Goal: Task Accomplishment & Management: Manage account settings

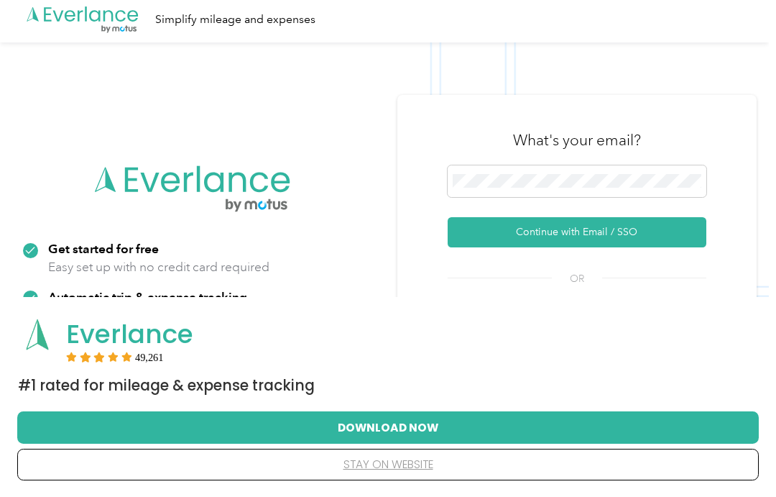
scroll to position [2, 0]
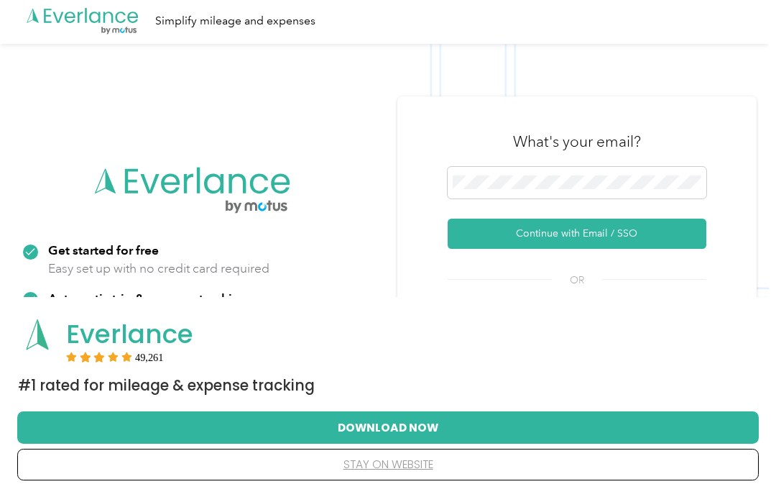
click at [697, 235] on button "Continue with Email / SSO" at bounding box center [577, 234] width 259 height 30
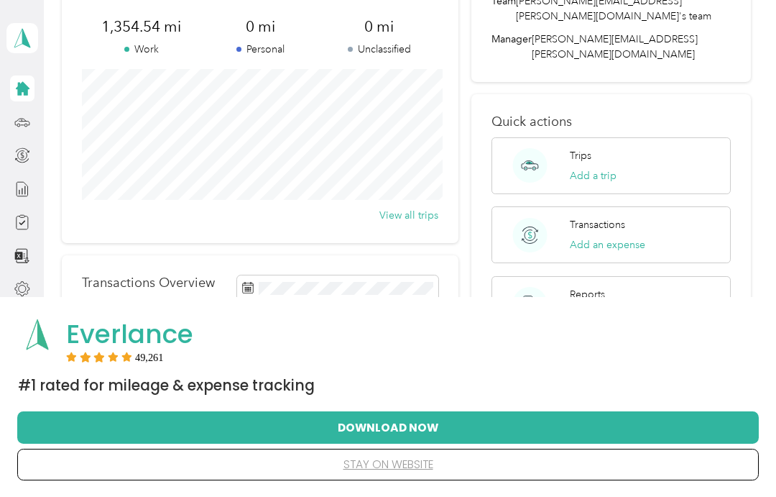
scroll to position [118, 0]
click at [436, 216] on button "View all trips" at bounding box center [409, 214] width 59 height 15
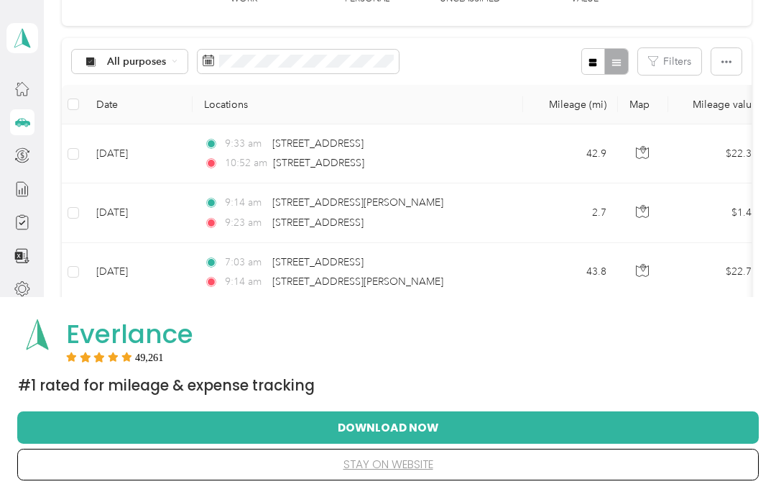
click at [431, 427] on button "Download Now" at bounding box center [388, 427] width 696 height 30
click at [431, 464] on button "stay on website" at bounding box center [388, 464] width 696 height 30
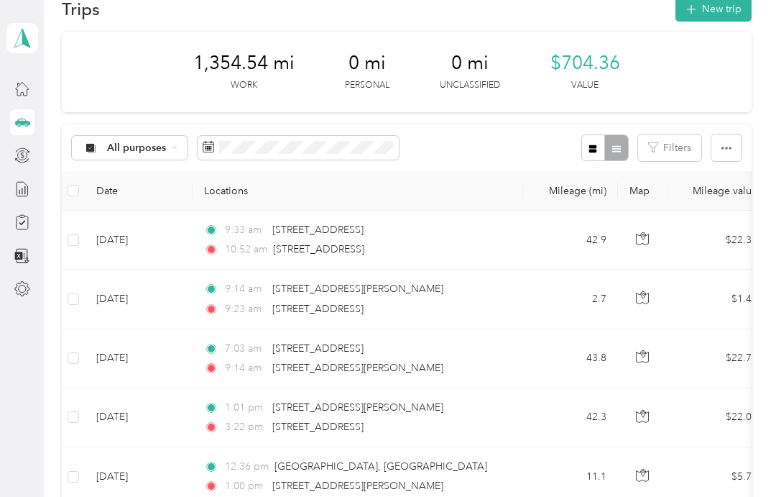
scroll to position [1, 0]
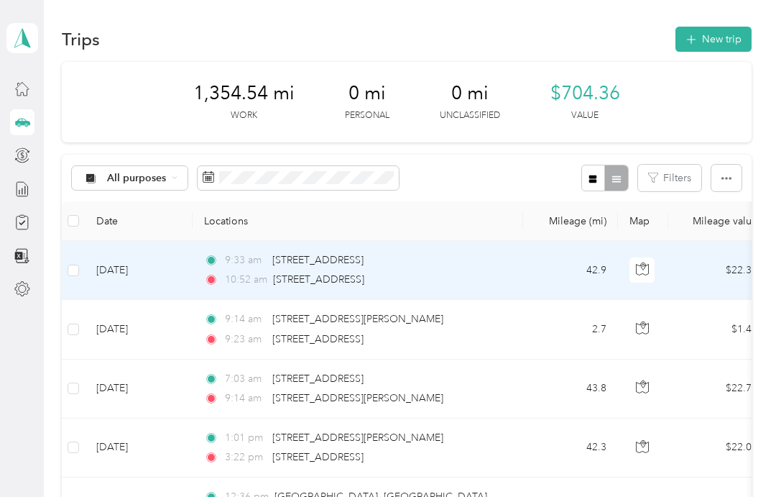
click at [159, 261] on td "[DATE]" at bounding box center [139, 270] width 108 height 59
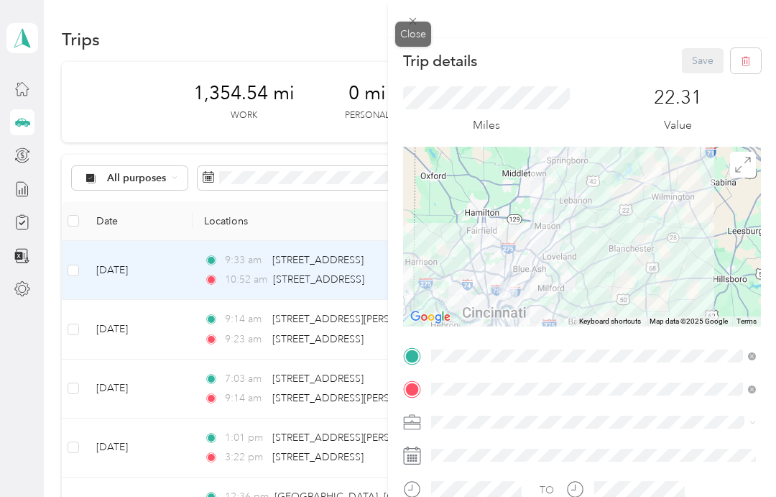
click at [405, 25] on span at bounding box center [413, 21] width 20 height 20
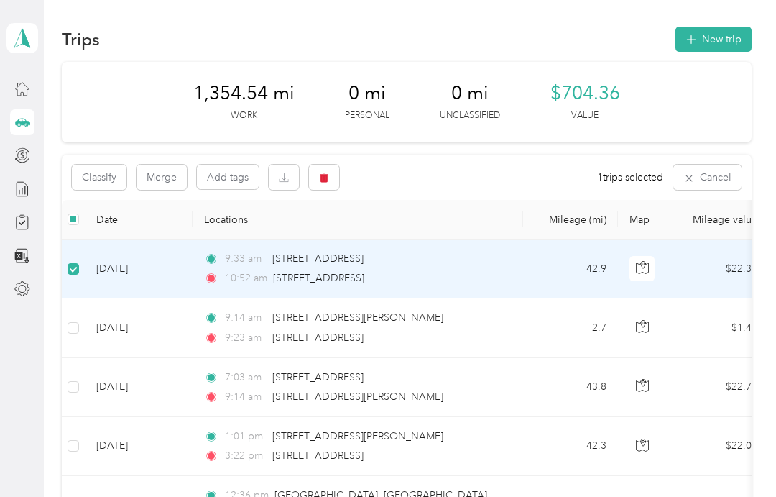
click at [114, 179] on button "Classify" at bounding box center [99, 177] width 55 height 25
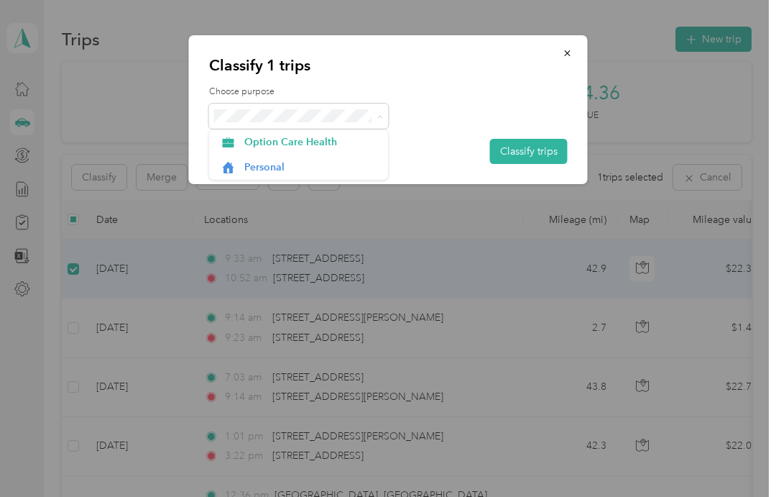
click at [337, 145] on span "Option Care Health" at bounding box center [311, 141] width 134 height 15
click at [575, 55] on button "button" at bounding box center [568, 52] width 30 height 25
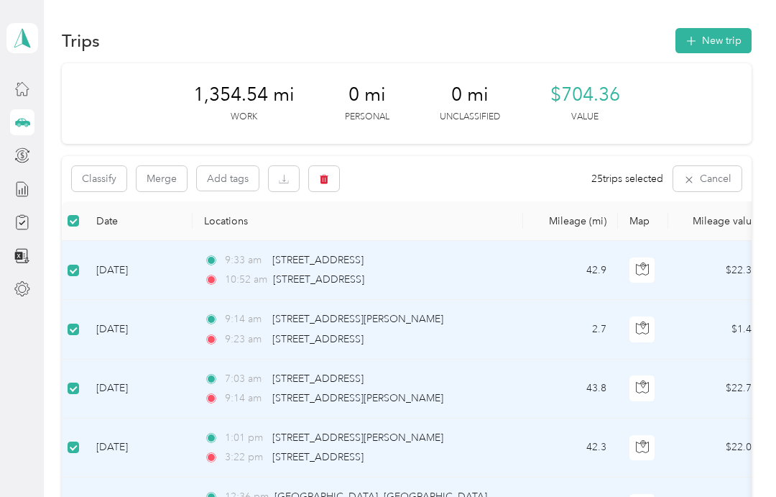
click at [104, 185] on button "Classify" at bounding box center [99, 178] width 55 height 25
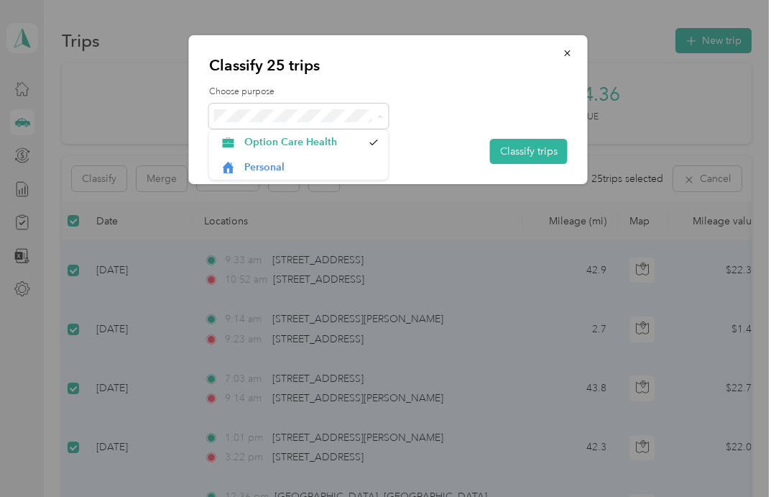
click at [377, 115] on icon at bounding box center [380, 117] width 6 height 6
click at [520, 152] on button "Classify trips" at bounding box center [529, 151] width 78 height 25
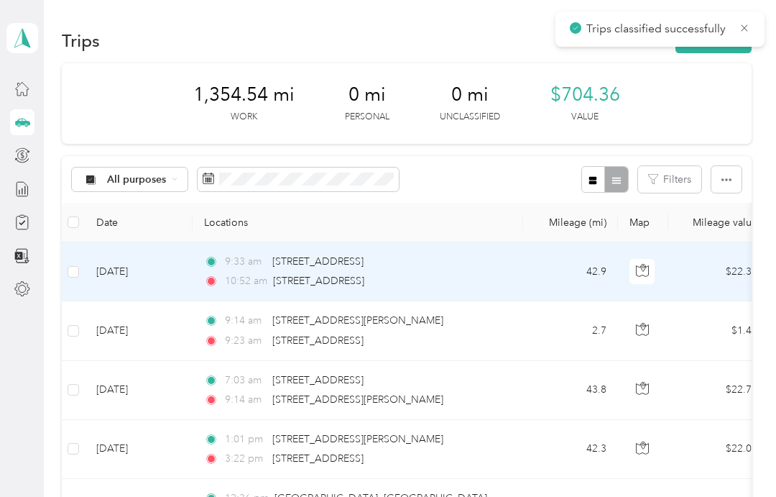
click at [79, 264] on td at bounding box center [73, 271] width 23 height 59
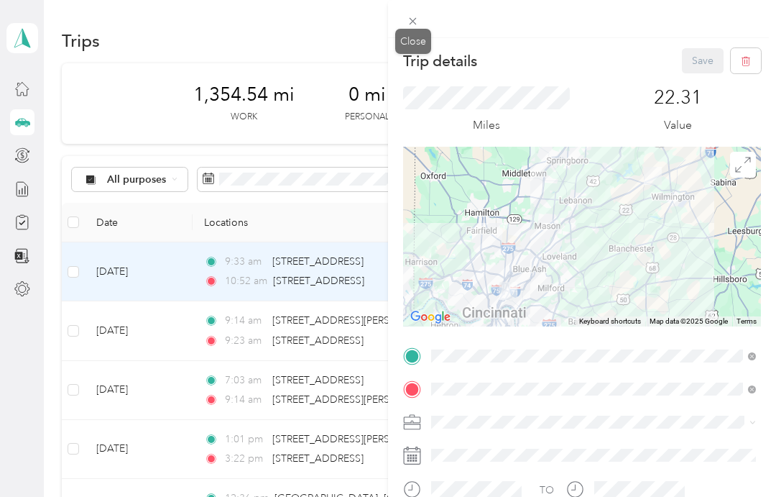
click at [411, 29] on div "Close" at bounding box center [413, 41] width 36 height 25
click at [406, 43] on div "Close" at bounding box center [413, 41] width 36 height 25
click at [411, 22] on icon at bounding box center [413, 21] width 12 height 12
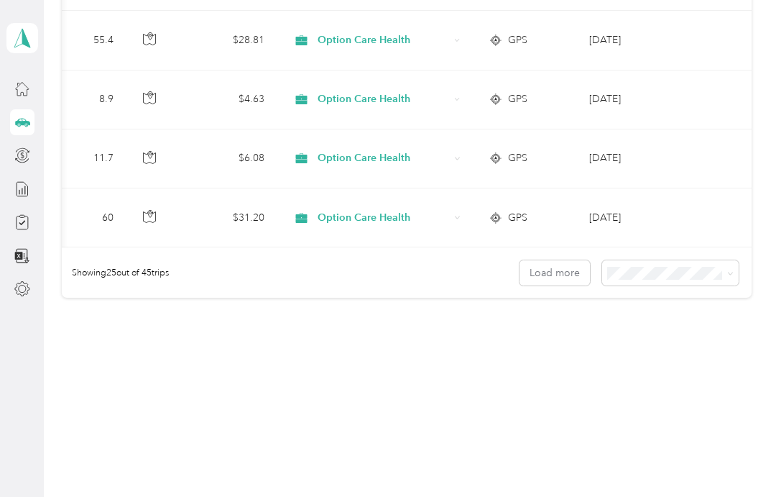
scroll to position [1472, 0]
click at [572, 281] on button "Load more" at bounding box center [555, 273] width 70 height 25
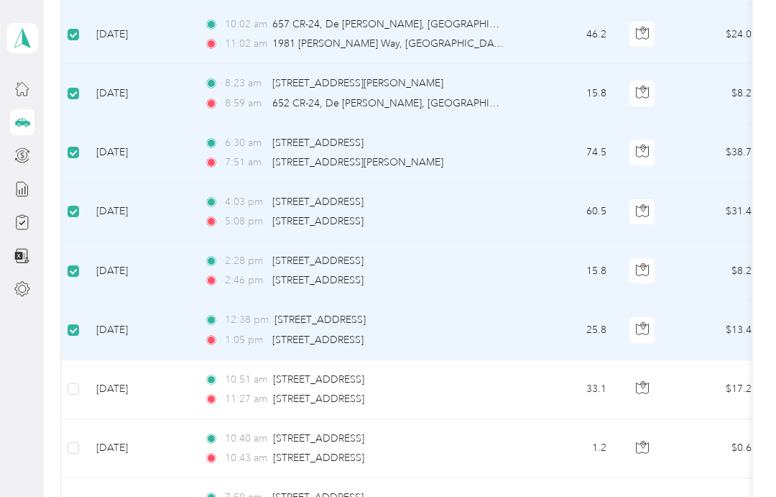
scroll to position [1967, 0]
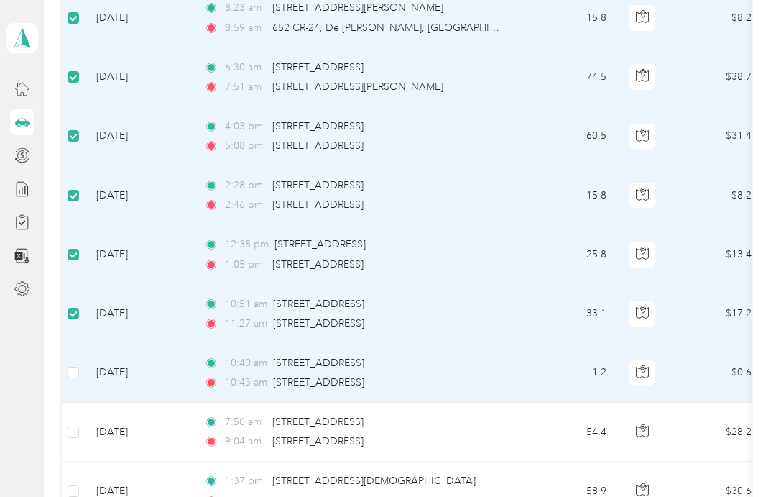
click at [78, 365] on label at bounding box center [74, 372] width 12 height 16
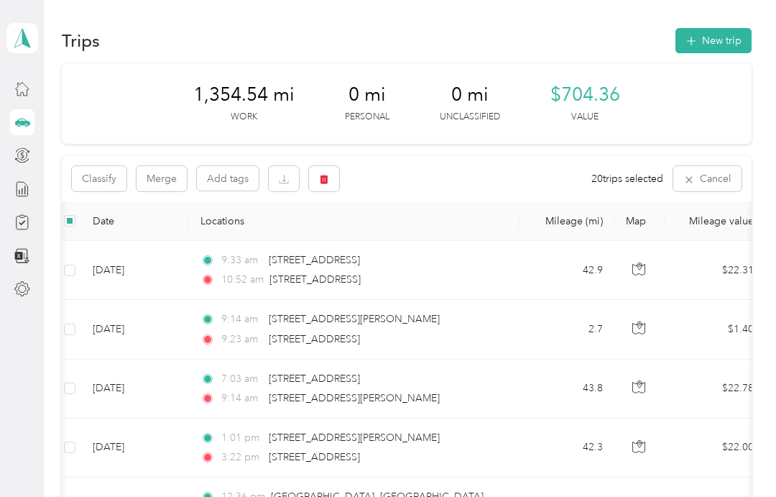
scroll to position [0, 0]
click at [99, 178] on button "Classify" at bounding box center [99, 178] width 55 height 25
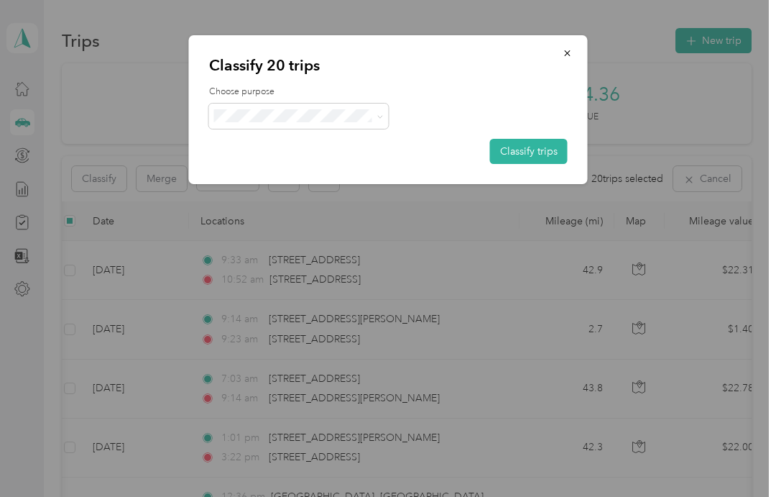
click at [548, 153] on button "Classify trips" at bounding box center [529, 151] width 78 height 25
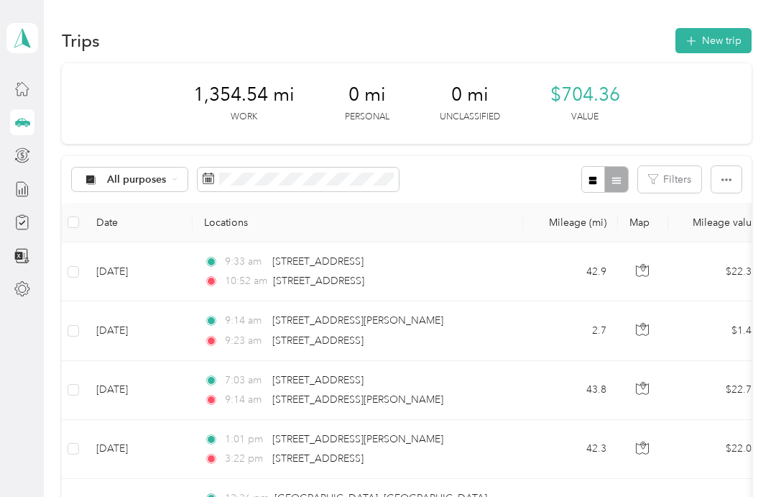
click at [737, 185] on button "button" at bounding box center [727, 179] width 30 height 27
click at [526, 182] on div "All purposes Filters" at bounding box center [407, 179] width 690 height 47
click at [544, 180] on div "All purposes Filters" at bounding box center [407, 179] width 690 height 47
click at [544, 177] on div "All purposes Filters" at bounding box center [407, 179] width 690 height 47
click at [733, 209] on span "Select all" at bounding box center [718, 206] width 40 height 12
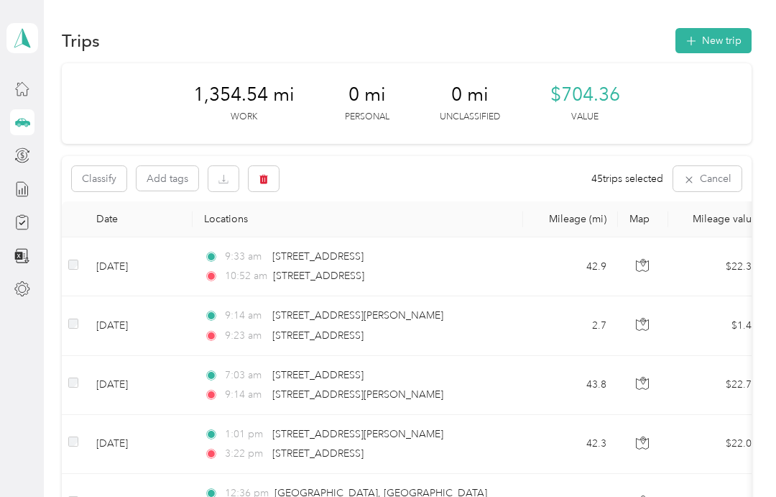
click at [693, 185] on button "Cancel" at bounding box center [708, 178] width 68 height 25
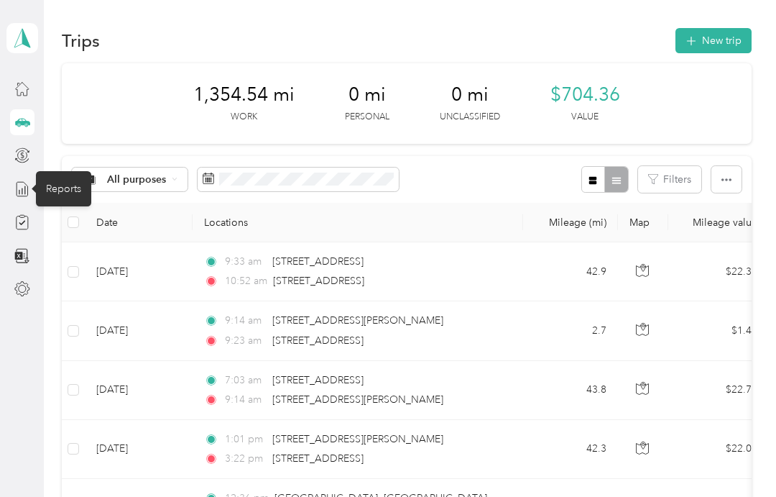
click at [24, 188] on line at bounding box center [24, 190] width 0 height 8
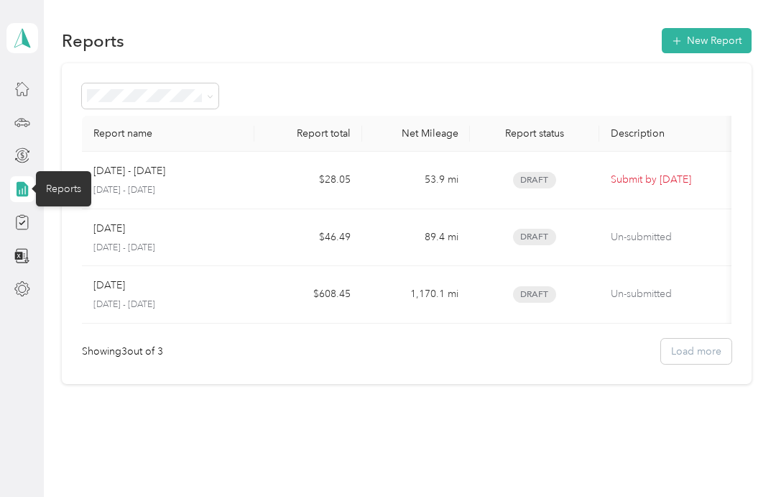
click at [522, 436] on div "Reports New Report Report name Report total Net Mileage Report status Descripti…" at bounding box center [406, 231] width 725 height 462
click at [716, 344] on div "Showing 3 out of 3 Load more" at bounding box center [407, 351] width 650 height 25
click at [208, 178] on div "[DATE] - [DATE]" at bounding box center [168, 171] width 150 height 16
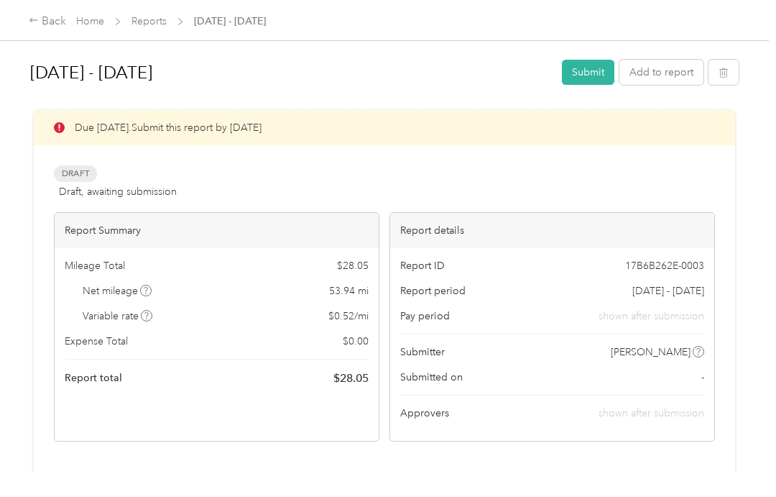
click at [587, 75] on button "Submit" at bounding box center [588, 72] width 52 height 25
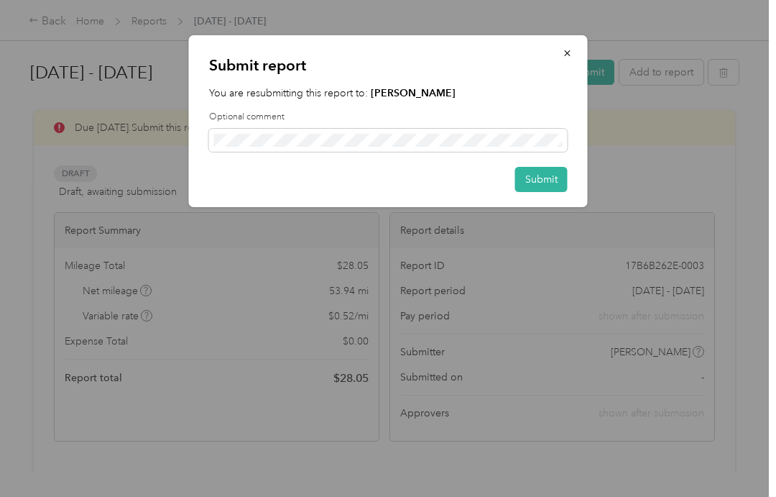
click at [545, 176] on button "Submit" at bounding box center [541, 179] width 52 height 25
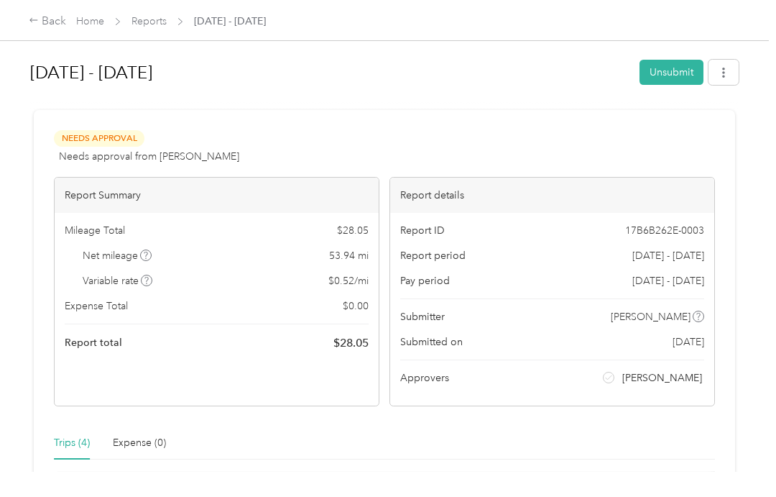
click at [159, 20] on link "Reports" at bounding box center [149, 21] width 35 height 12
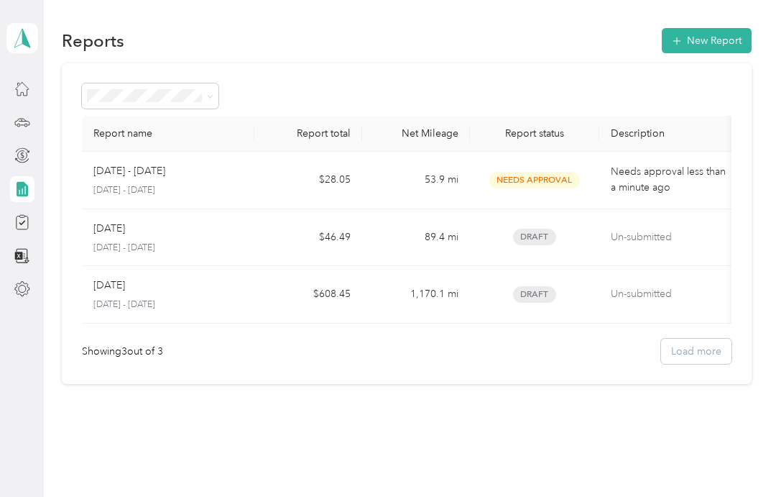
click at [460, 245] on td "89.4 mi" at bounding box center [416, 238] width 108 height 58
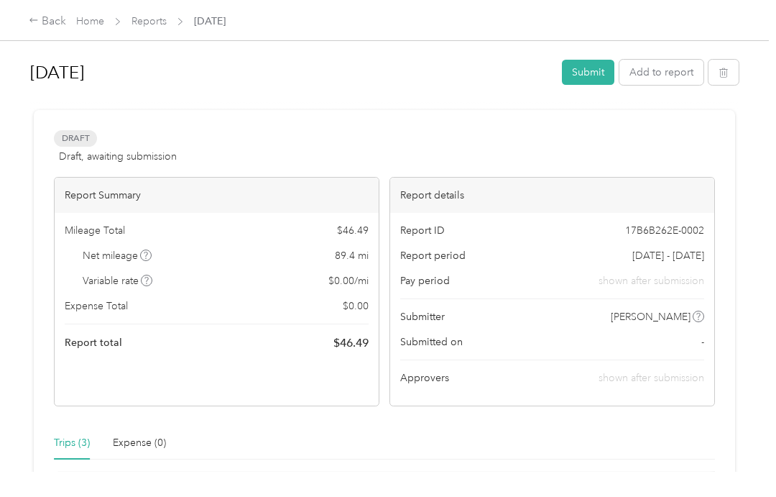
click at [587, 70] on button "Submit" at bounding box center [588, 72] width 52 height 25
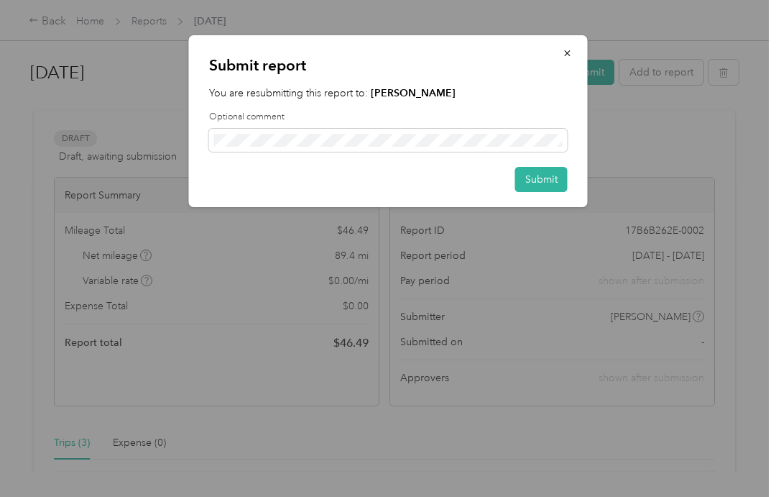
click at [550, 180] on button "Submit" at bounding box center [541, 179] width 52 height 25
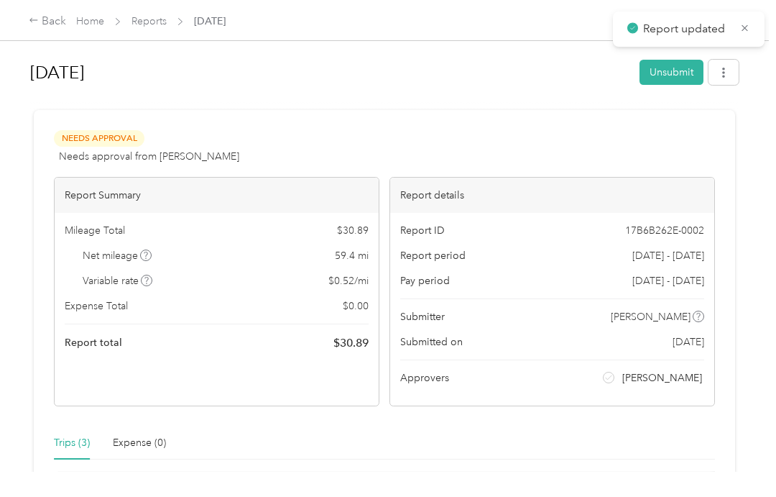
click at [145, 25] on link "Reports" at bounding box center [149, 21] width 35 height 12
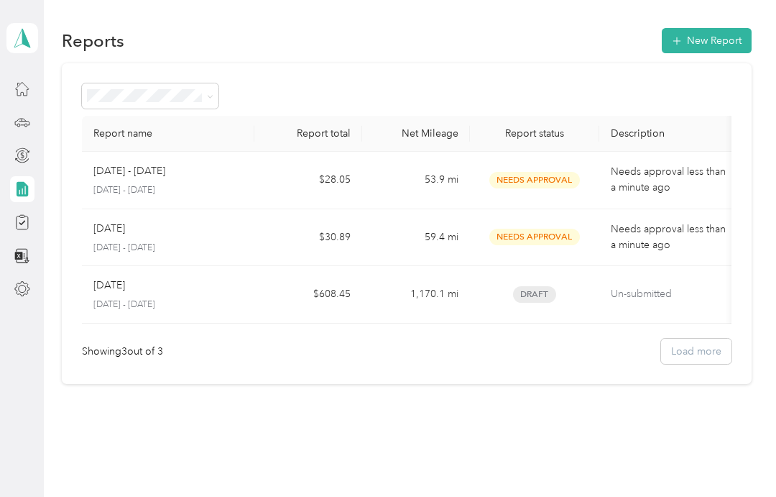
click at [416, 298] on td "1,170.1 mi" at bounding box center [416, 295] width 108 height 58
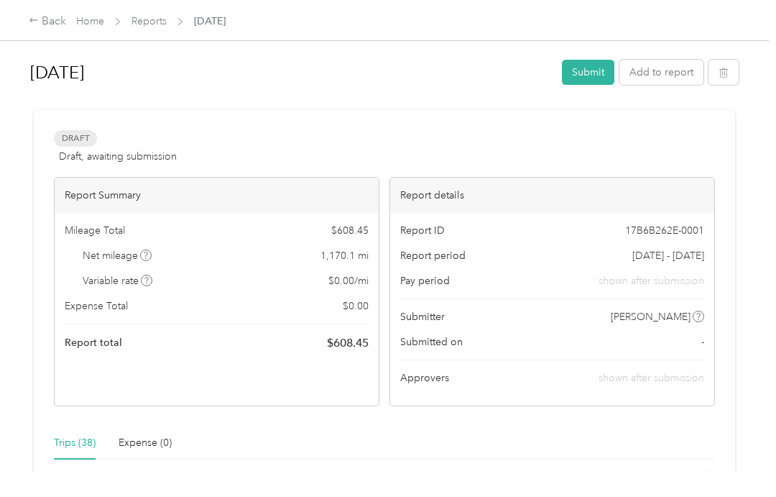
click at [592, 62] on button "Submit" at bounding box center [588, 72] width 52 height 25
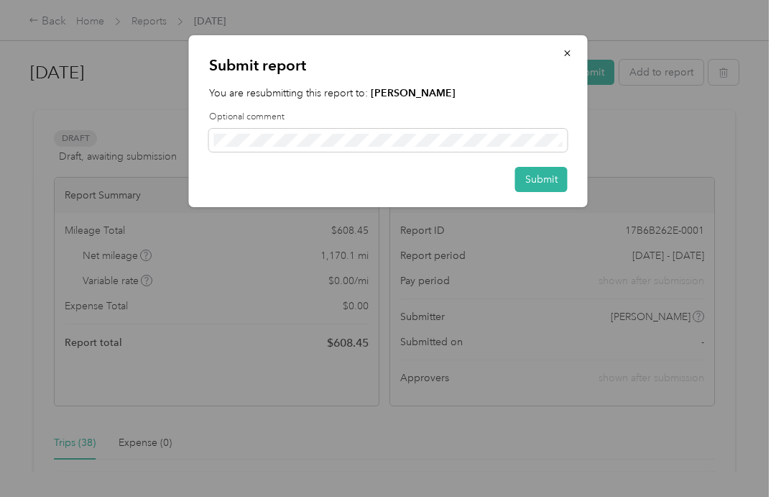
click at [551, 180] on button "Submit" at bounding box center [541, 179] width 52 height 25
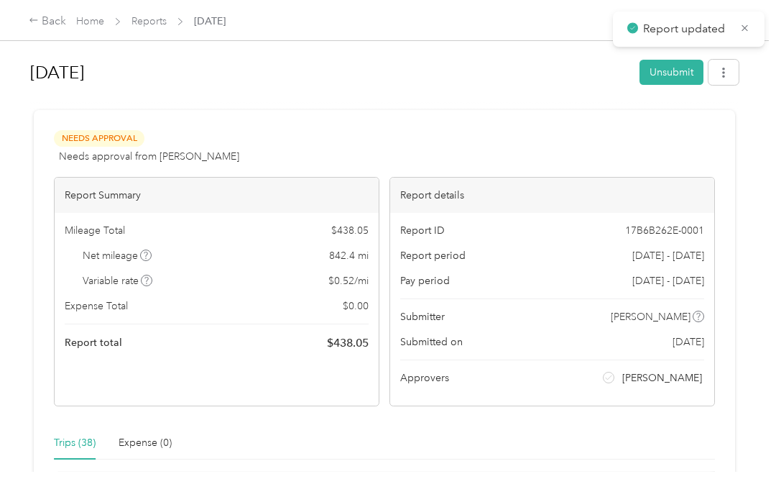
click at [158, 22] on link "Reports" at bounding box center [149, 21] width 35 height 12
